Goal: Complete application form: Complete application form

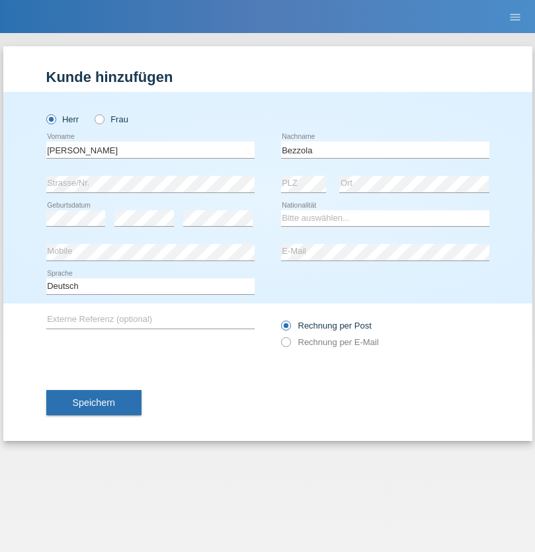
type input "Bezzola"
select select "CH"
radio input "true"
click at [150, 149] on input "text" at bounding box center [150, 149] width 208 height 17
type input "Yoan"
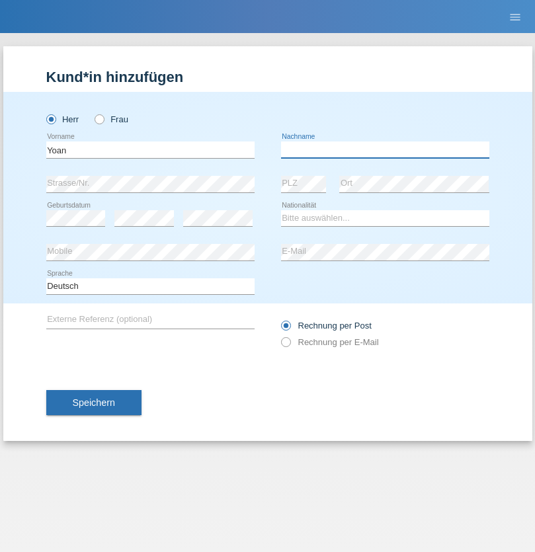
click at [385, 149] on input "text" at bounding box center [385, 149] width 208 height 17
type input "Chivatsi"
select select "CH"
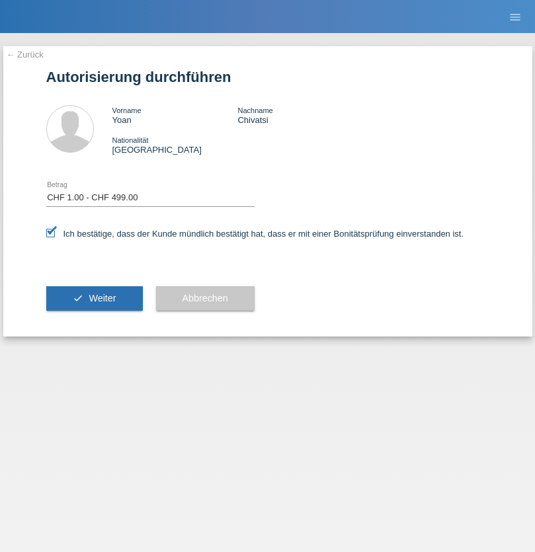
select select "1"
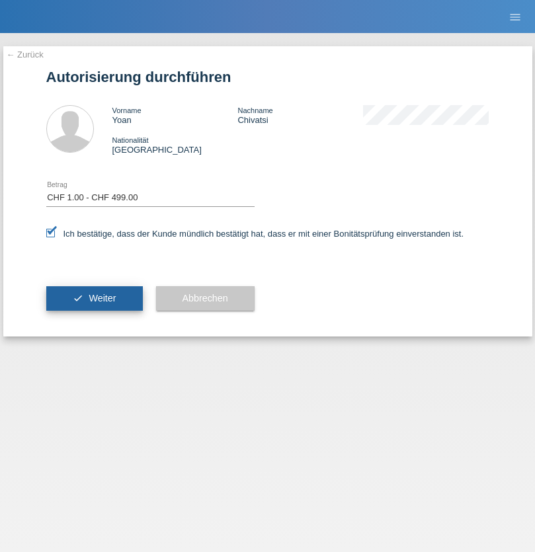
click at [94, 298] on span "Weiter" at bounding box center [102, 298] width 27 height 11
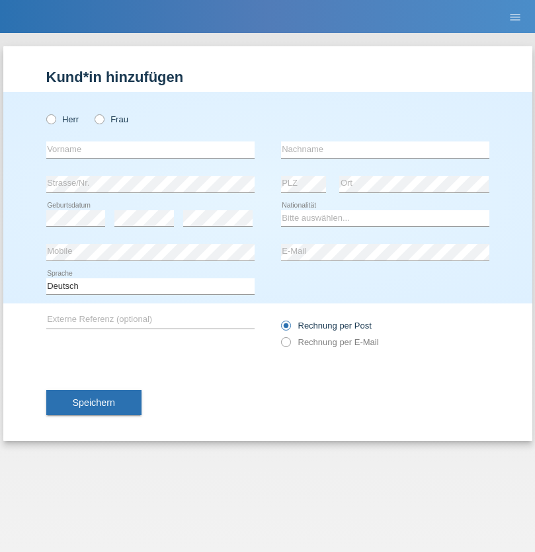
radio input "true"
click at [150, 149] on input "text" at bounding box center [150, 149] width 208 height 17
type input "Dogu"
click at [385, 149] on input "text" at bounding box center [385, 149] width 208 height 17
type input "[PERSON_NAME]"
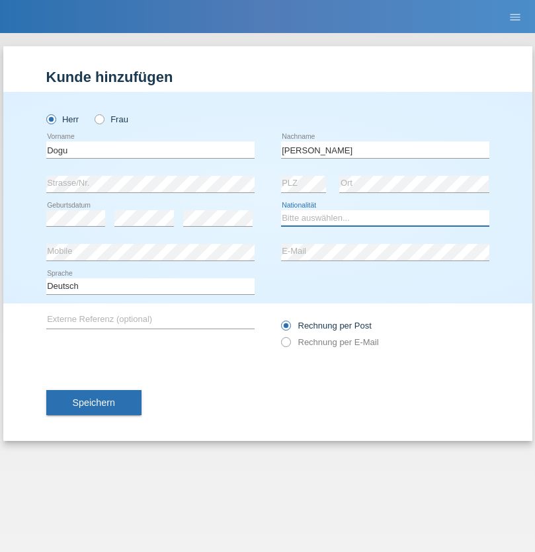
select select "TR"
select select "C"
select select "31"
select select "05"
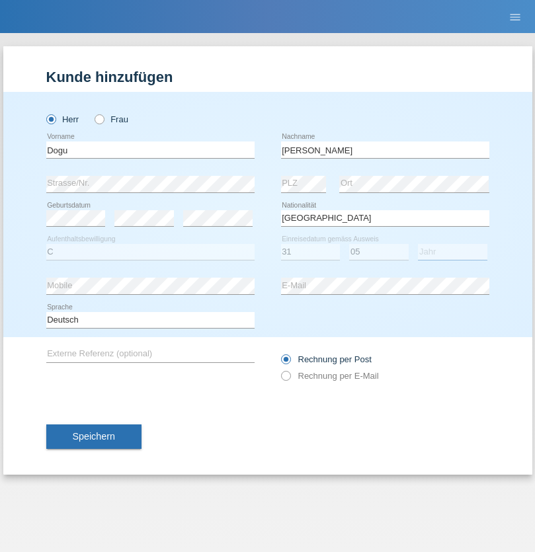
select select "1988"
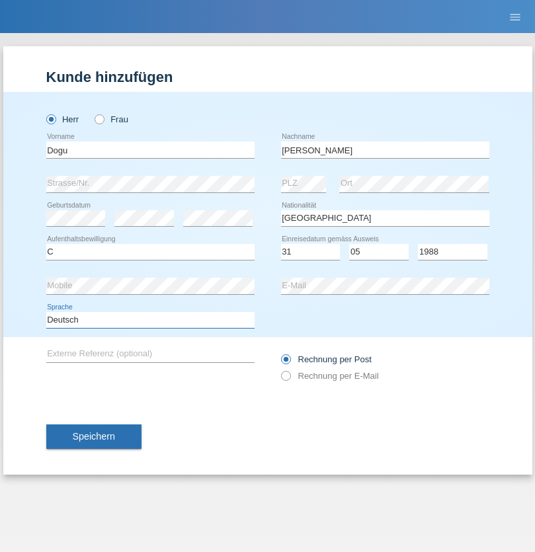
select select "en"
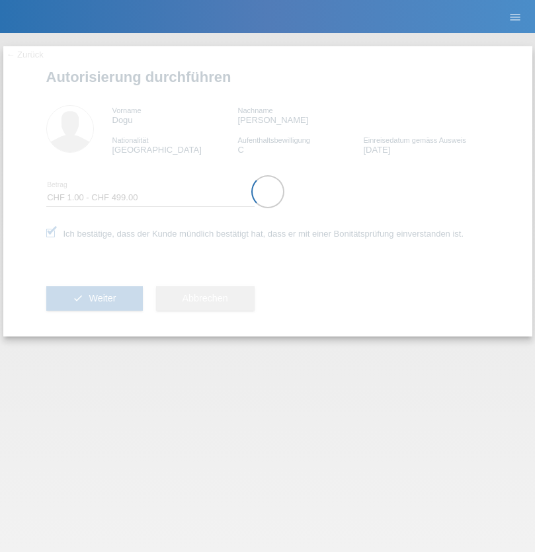
select select "1"
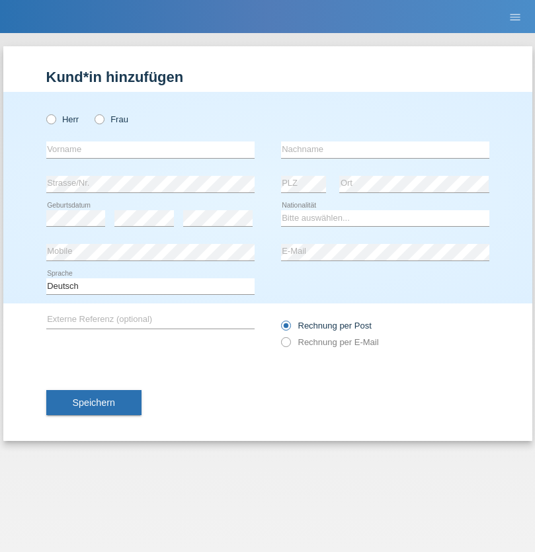
radio input "true"
click at [150, 149] on input "text" at bounding box center [150, 149] width 208 height 17
type input "Şeymanur"
click at [385, 149] on input "text" at bounding box center [385, 149] width 208 height 17
type input "Aydin"
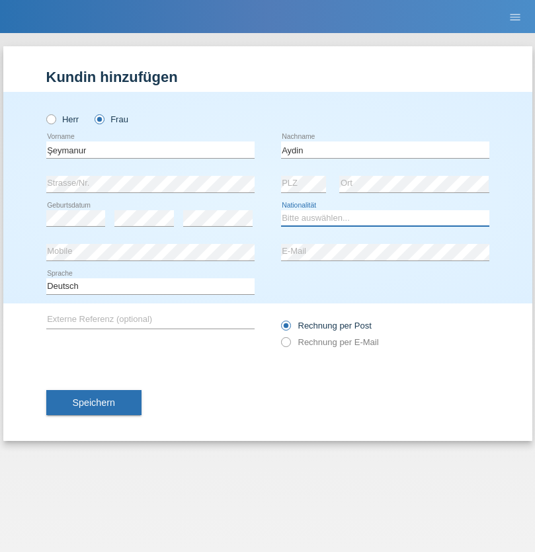
select select "TR"
select select "C"
select select "28"
select select "10"
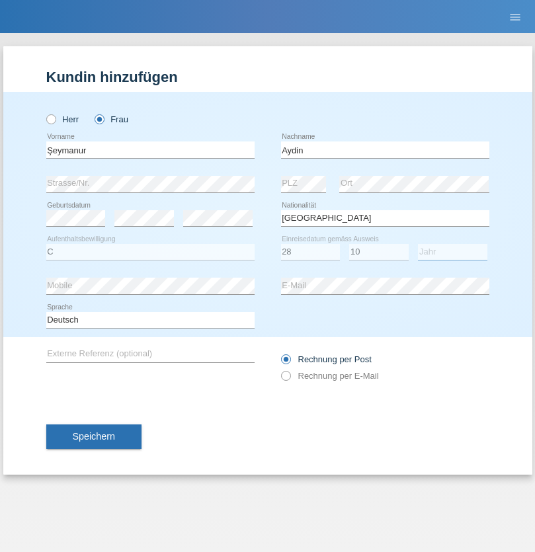
select select "2014"
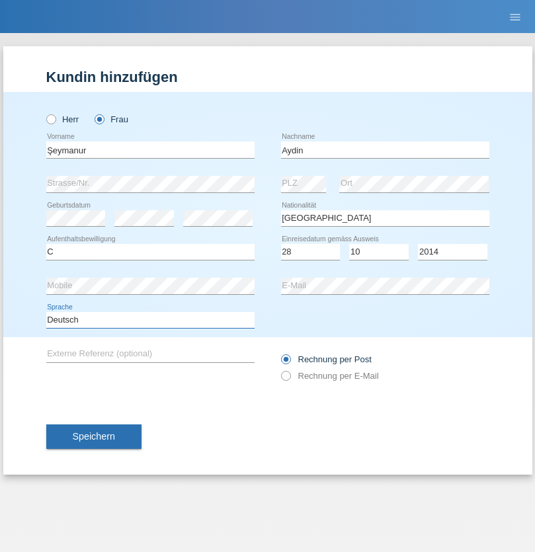
select select "en"
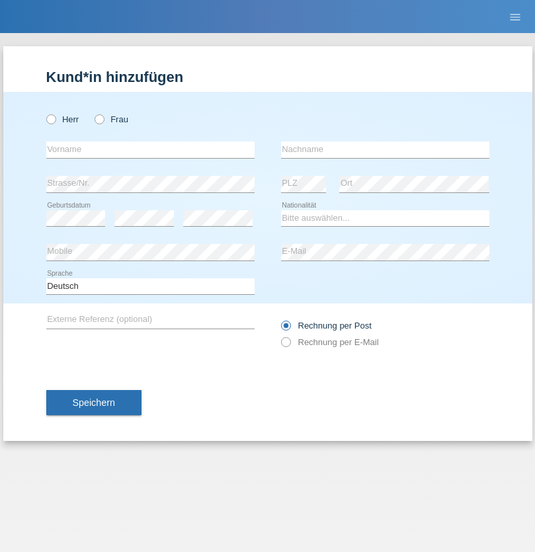
radio input "true"
click at [150, 149] on input "text" at bounding box center [150, 149] width 208 height 17
type input "Nikola"
click at [385, 149] on input "text" at bounding box center [385, 149] width 208 height 17
type input "Kolev"
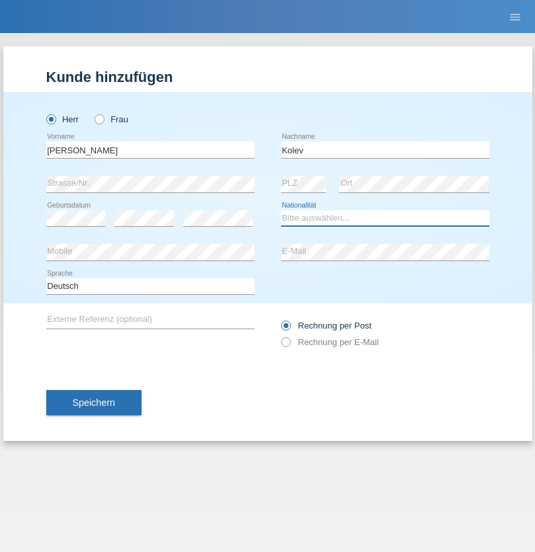
select select "MK"
select select "C"
select select "31"
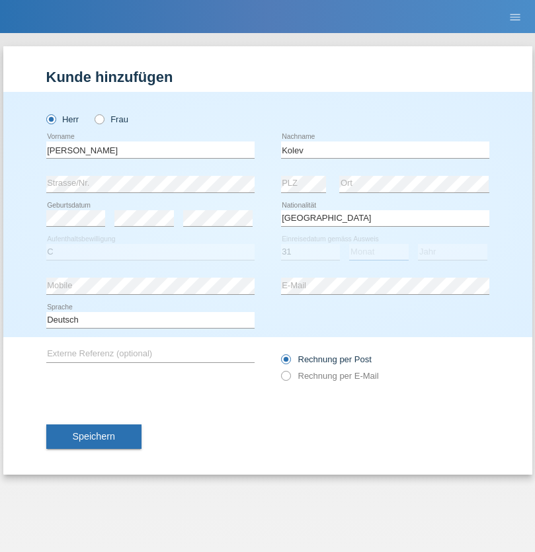
select select "10"
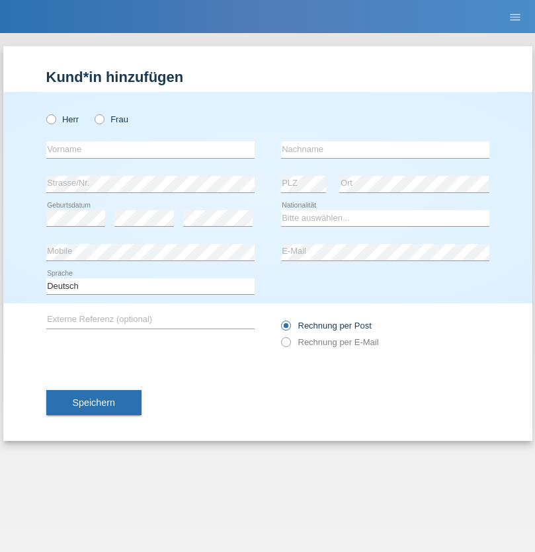
radio input "true"
click at [150, 149] on input "text" at bounding box center [150, 149] width 208 height 17
type input "[PERSON_NAME]"
click at [385, 149] on input "text" at bounding box center [385, 149] width 208 height 17
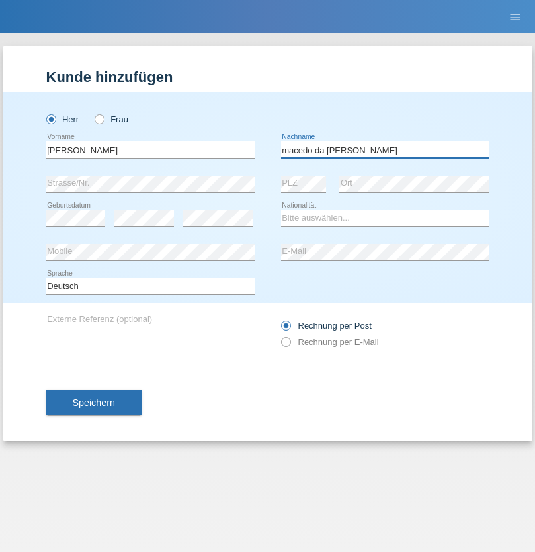
type input "macedo da [PERSON_NAME]"
select select "PT"
select select "C"
select select "07"
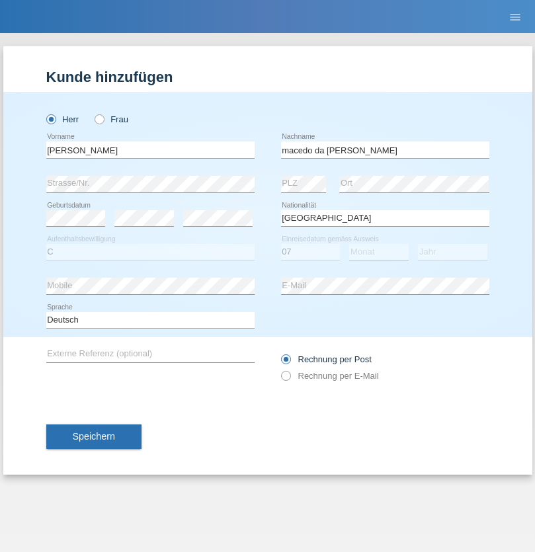
select select "04"
select select "1992"
